Goal: Information Seeking & Learning: Find specific page/section

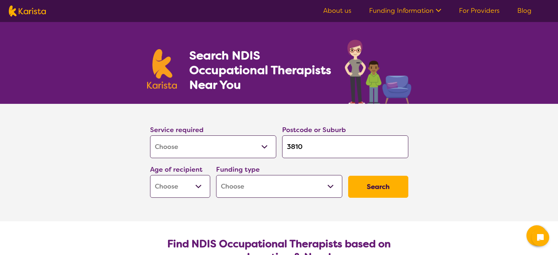
select select "[MEDICAL_DATA]"
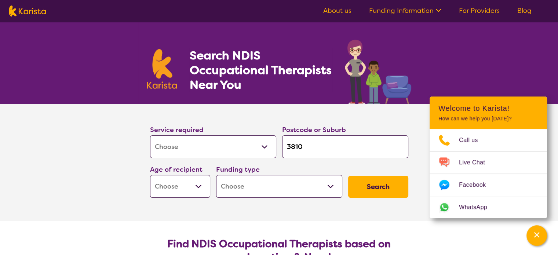
select select "AG"
click at [150, 175] on select "Early Childhood - 0 to 9 Child - 10 to 11 Adolescent - 12 to 17 Adult - 18 to 6…" at bounding box center [180, 186] width 60 height 23
select select "AG"
click at [331, 187] on select "Home Care Package (HCP) National Disability Insurance Scheme (NDIS) I don't know" at bounding box center [279, 186] width 126 height 23
click at [382, 188] on button "Search" at bounding box center [378, 187] width 60 height 22
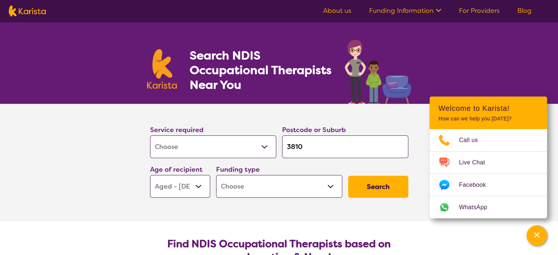
click at [334, 181] on select "Home Care Package (HCP) National Disability Insurance Scheme (NDIS) I don't know" at bounding box center [279, 186] width 126 height 23
select select "i-don-t-know"
click at [216, 175] on select "Home Care Package (HCP) National Disability Insurance Scheme (NDIS) I don't know" at bounding box center [279, 186] width 126 height 23
select select "i-don-t-know"
click at [391, 188] on button "Search" at bounding box center [378, 187] width 60 height 22
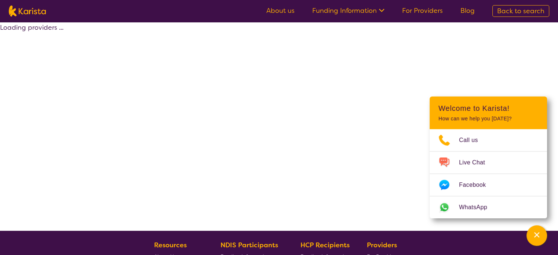
select select "[MEDICAL_DATA]"
select select "AG"
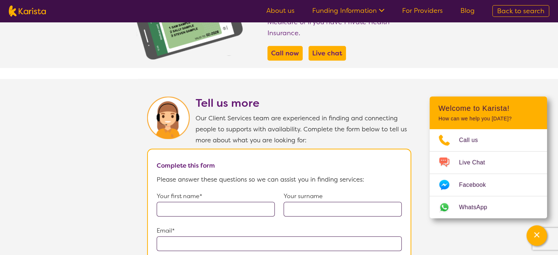
scroll to position [477, 0]
